Goal: Task Accomplishment & Management: Manage account settings

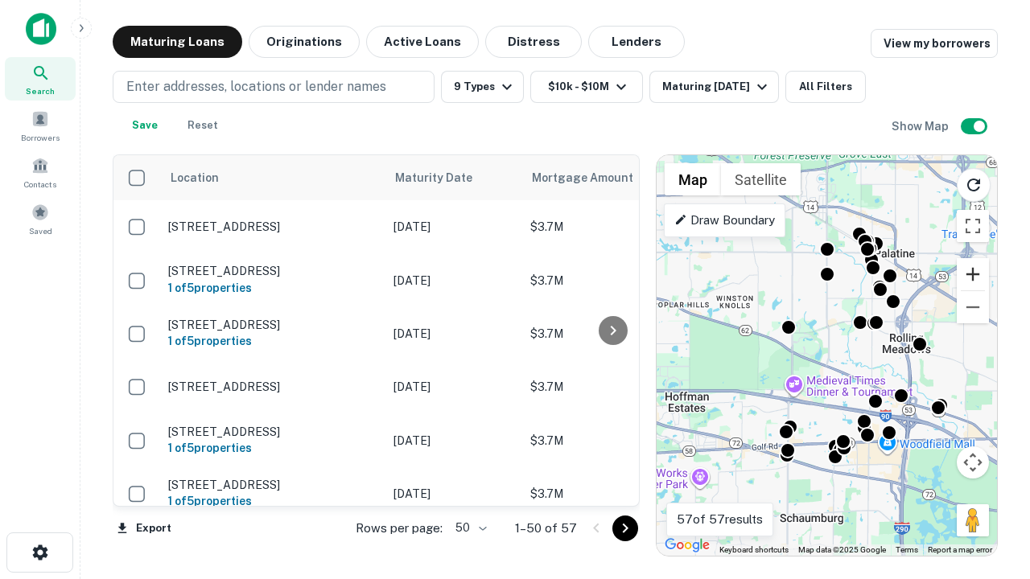
click at [973, 274] on button "Zoom in" at bounding box center [973, 274] width 32 height 32
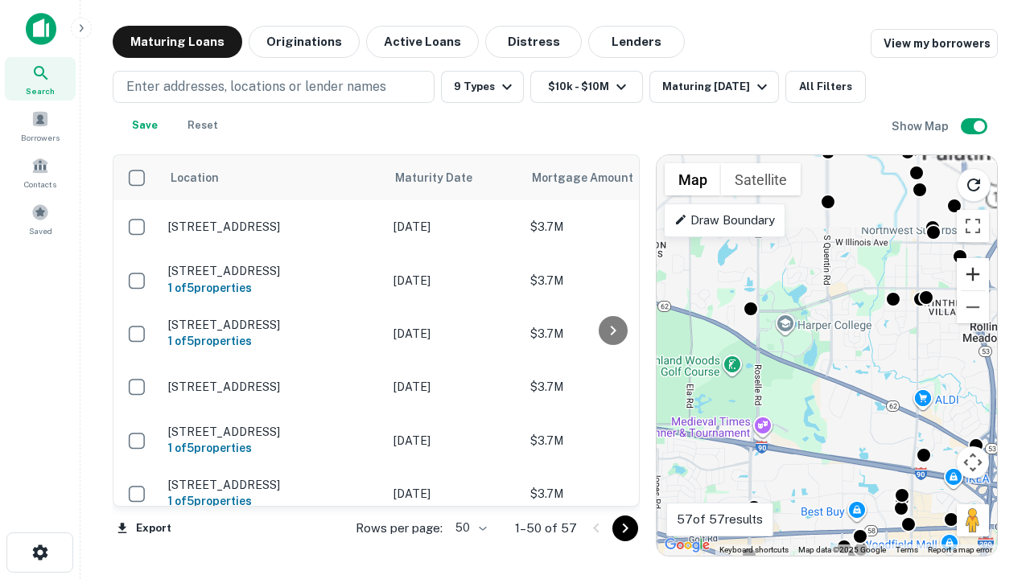
click at [973, 274] on button "Zoom in" at bounding box center [973, 274] width 32 height 32
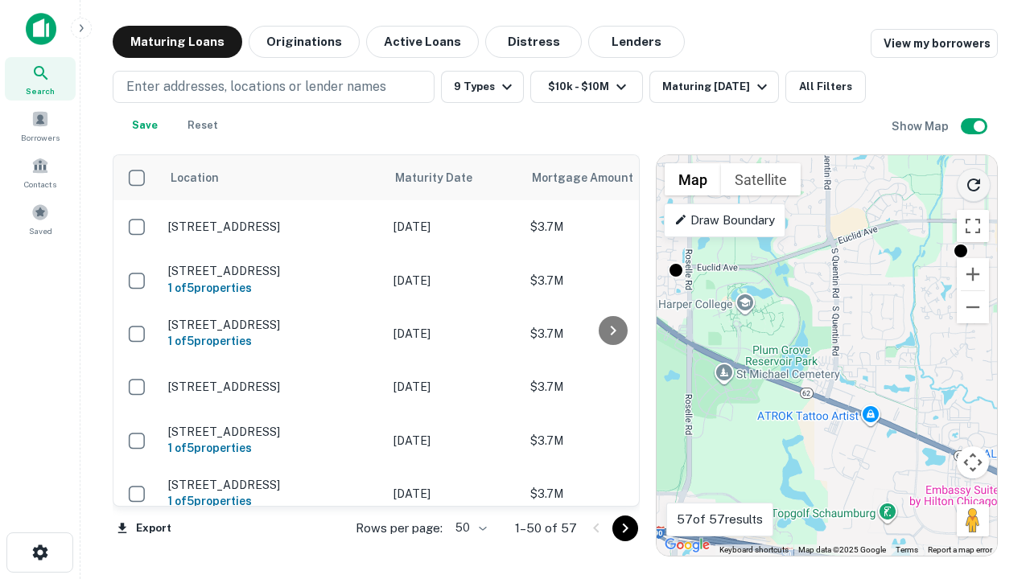
click at [974, 182] on icon "Reload search area" at bounding box center [973, 184] width 19 height 19
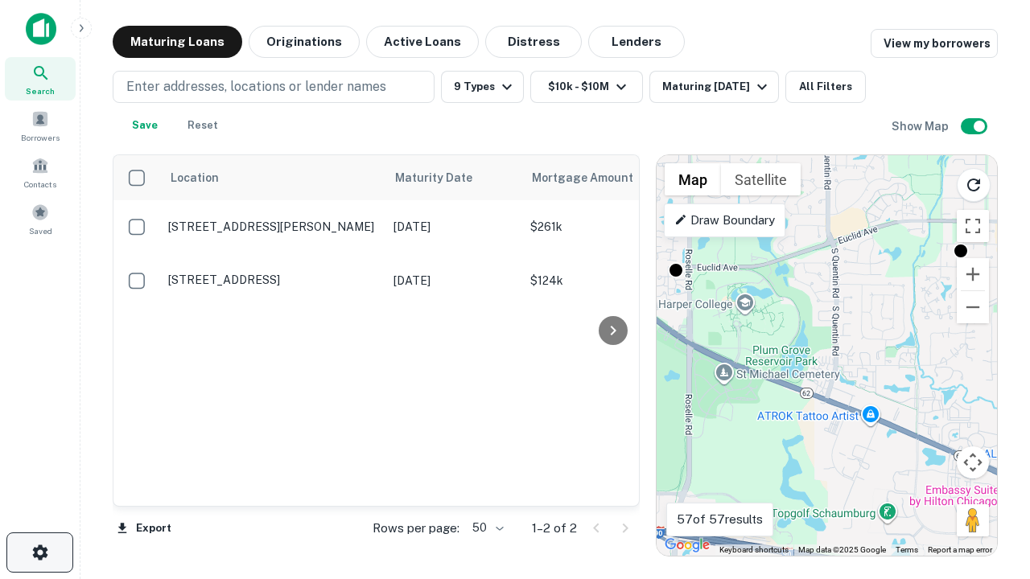
click at [39, 553] on icon "button" at bounding box center [40, 552] width 19 height 19
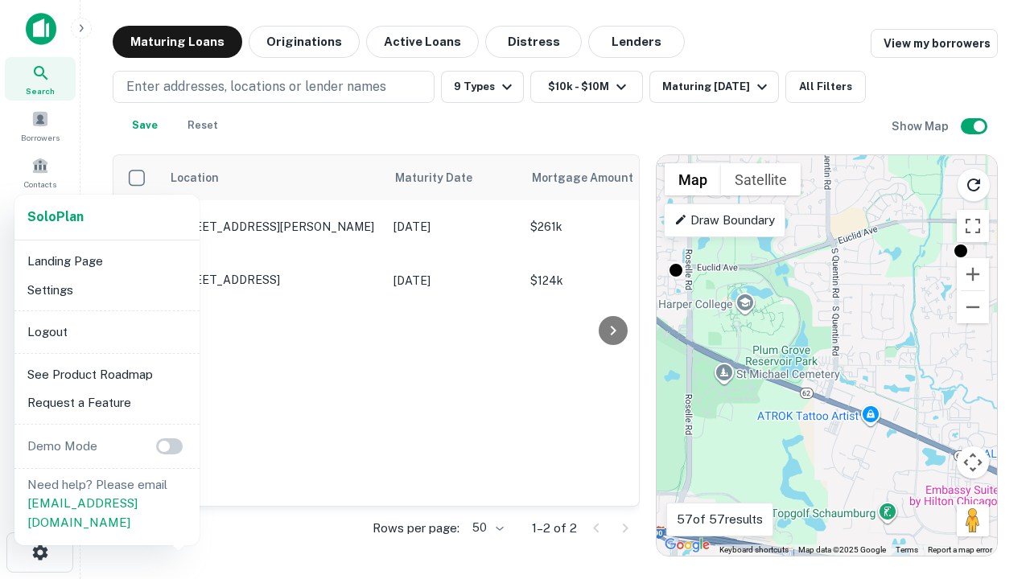
click at [106, 331] on li "Logout" at bounding box center [107, 332] width 172 height 29
